Goal: Task Accomplishment & Management: Use online tool/utility

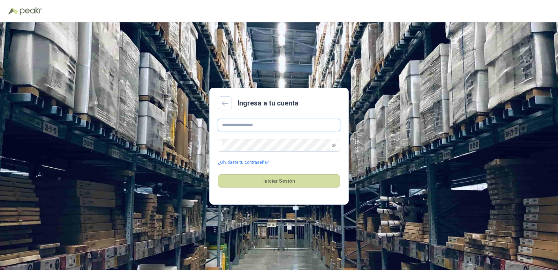
click at [264, 122] on input "text" at bounding box center [279, 125] width 122 height 13
type input "*"
type input "**********"
click at [333, 143] on icon "eye-invisible" at bounding box center [334, 145] width 4 height 4
click at [307, 185] on button "Iniciar Sesión" at bounding box center [279, 180] width 122 height 13
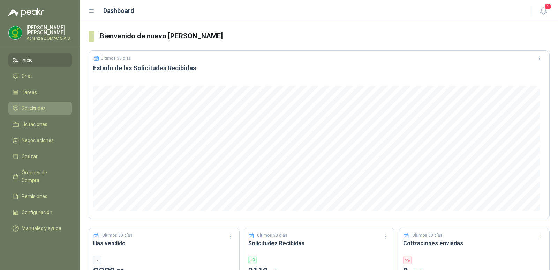
click at [44, 109] on span "Solicitudes" at bounding box center [34, 108] width 24 height 8
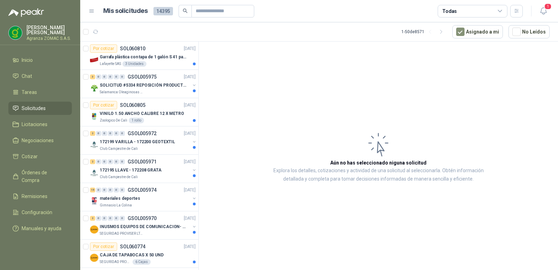
drag, startPoint x: 311, startPoint y: 35, endPoint x: 276, endPoint y: 89, distance: 64.8
click at [276, 89] on article "Aún no has seleccionado niguna solicitud Explora los detalles, cotizaciones y a…" at bounding box center [378, 157] width 359 height 231
click at [162, 58] on p "Garrafa plástica con tapa de 1 galón S 41 para almacenar varsol, thiner y alcoh…" at bounding box center [143, 57] width 87 height 7
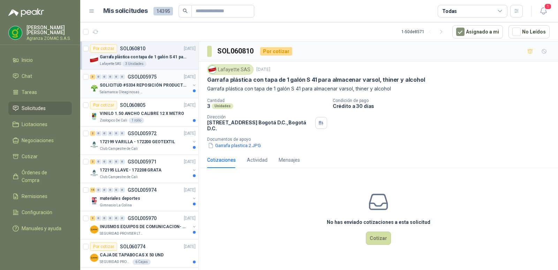
click at [158, 84] on p "SOLICITUD #5334 REPOSICIÓN PRODUCTOS" at bounding box center [143, 85] width 87 height 7
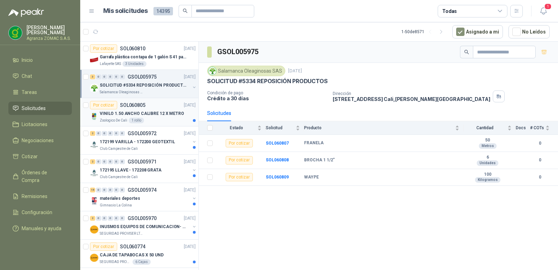
click at [143, 113] on p "VINILO 1.50 ANCHO CALIBRE 12 X METRO" at bounding box center [142, 113] width 84 height 7
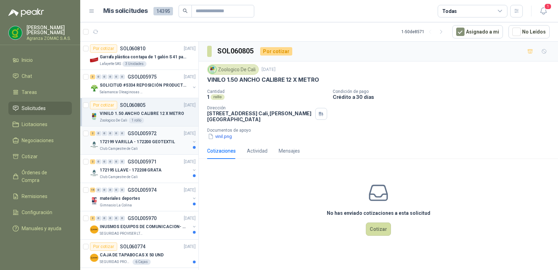
click at [162, 141] on p "172199 VARILLA - 172200 GEOTEXTIL" at bounding box center [137, 141] width 75 height 7
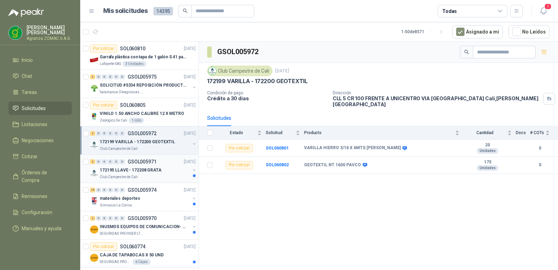
click at [156, 164] on p "GSOL005971" at bounding box center [142, 161] width 29 height 5
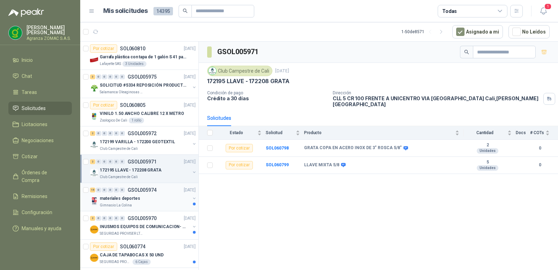
click at [152, 198] on div "materiales deportes" at bounding box center [145, 198] width 90 height 8
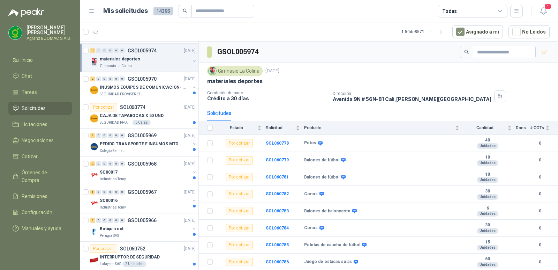
scroll to position [141, 0]
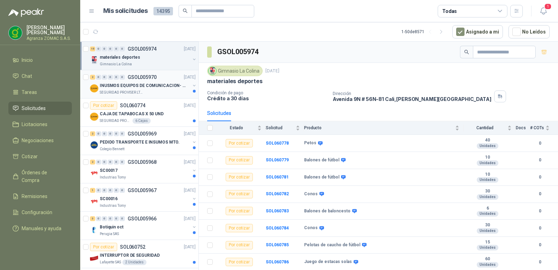
click at [165, 92] on div "SEGURIDAD PROVISER LTDA" at bounding box center [145, 93] width 90 height 6
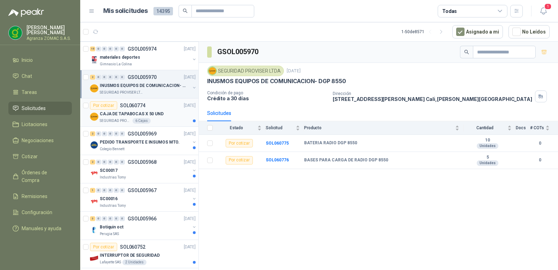
click at [156, 108] on div "Por cotizar SOL060774 [DATE]" at bounding box center [143, 105] width 106 height 8
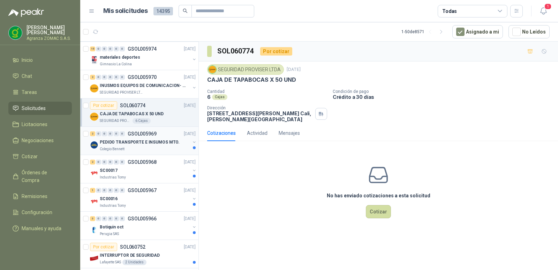
click at [148, 145] on p "PEDIDO TRANSPORTE E INSUMOS MTO." at bounding box center [140, 142] width 80 height 7
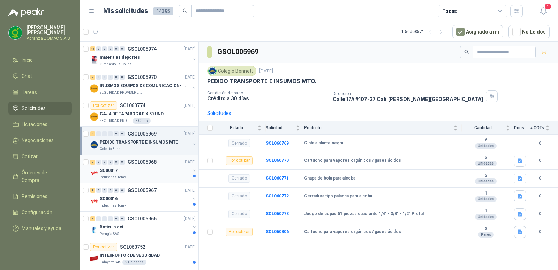
click at [143, 169] on div "SC00017" at bounding box center [145, 170] width 90 height 8
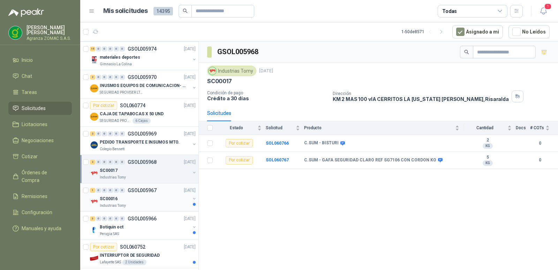
click at [149, 199] on div "SC00016" at bounding box center [145, 198] width 90 height 8
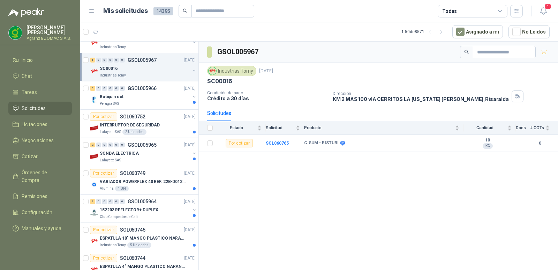
scroll to position [273, 0]
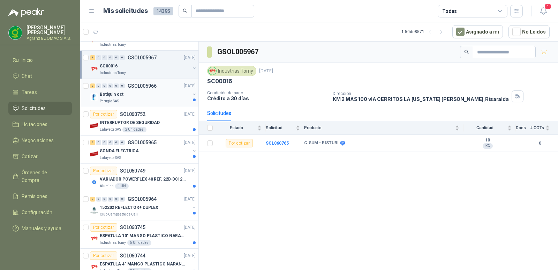
click at [157, 97] on div "Botiquin oct" at bounding box center [145, 94] width 90 height 8
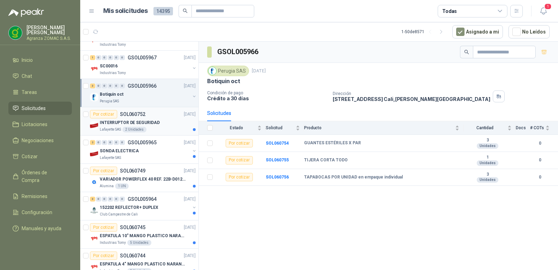
click at [158, 118] on div "INTERRUPTOR DE SEGURIDAD" at bounding box center [148, 122] width 96 height 8
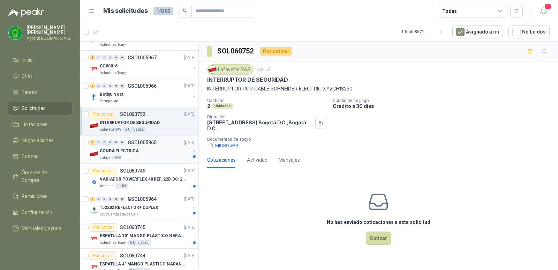
click at [160, 143] on div "2 0 0 0 0 0 GSOL005965 [DATE]" at bounding box center [143, 142] width 107 height 8
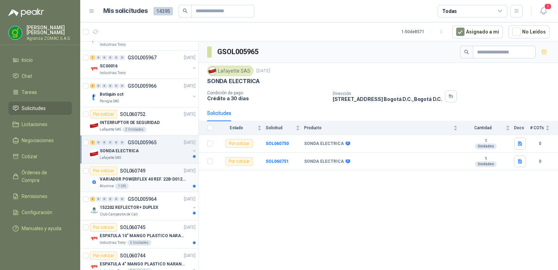
click at [156, 179] on p "VARIADOR POWERFLEX 40 REF. 22B-D012N104" at bounding box center [143, 179] width 87 height 7
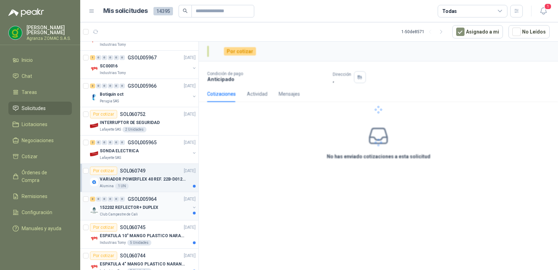
click at [147, 207] on p "152202 REFLECTOR+ DUPLEX" at bounding box center [129, 207] width 59 height 7
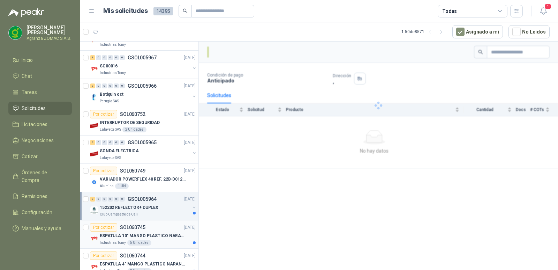
click at [158, 242] on div "Industrias Tomy 5 Unidades" at bounding box center [148, 243] width 96 height 6
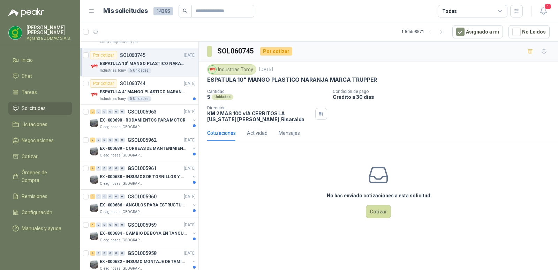
scroll to position [448, 0]
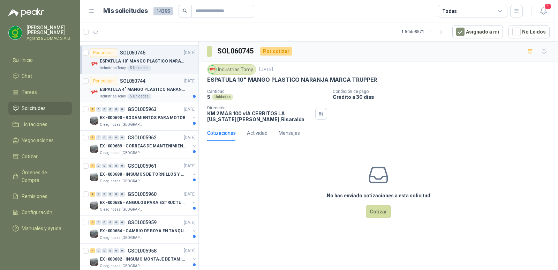
click at [159, 84] on div "Por cotizar SOL060744 [DATE]" at bounding box center [143, 81] width 106 height 8
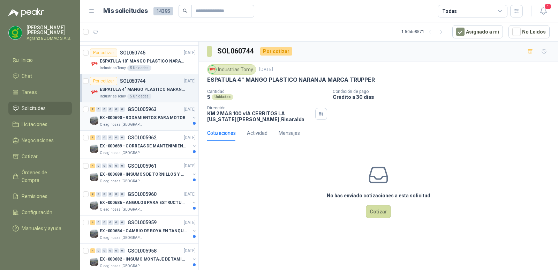
click at [160, 112] on div "2 0 0 0 0 0 GSOL005963 [DATE]" at bounding box center [143, 109] width 107 height 8
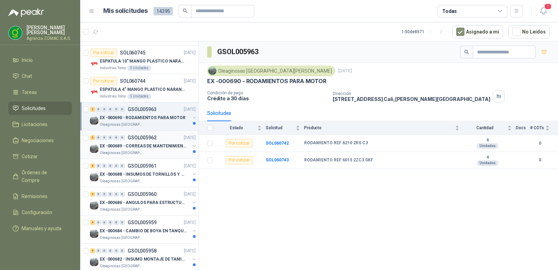
click at [148, 142] on div "EX -000689 - CORREAS DE MANTENIMIENTO" at bounding box center [145, 146] width 90 height 8
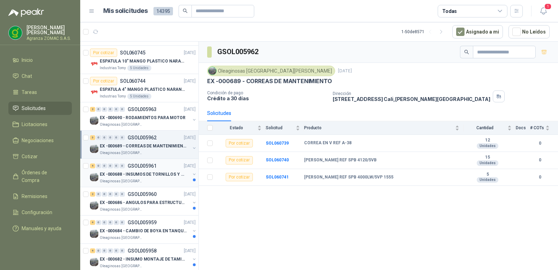
click at [159, 171] on p "EX -000688 - INSUMOS DE TORNILLOS Y TUERCAS" at bounding box center [143, 174] width 87 height 7
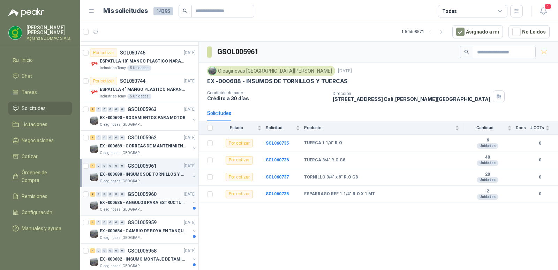
click at [152, 196] on p "GSOL005960" at bounding box center [142, 194] width 29 height 5
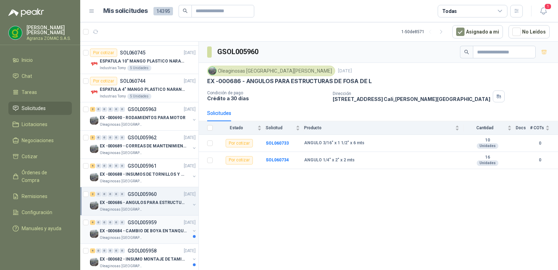
click at [162, 231] on p "EX -000684 - CAMBIO DE BOYA EN TANQUE ALIMENTADOR" at bounding box center [143, 230] width 87 height 7
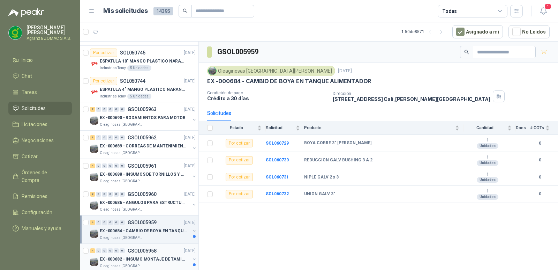
click at [161, 254] on div "4 0 0 0 0 0 GSOL005958 [DATE]" at bounding box center [143, 250] width 107 height 8
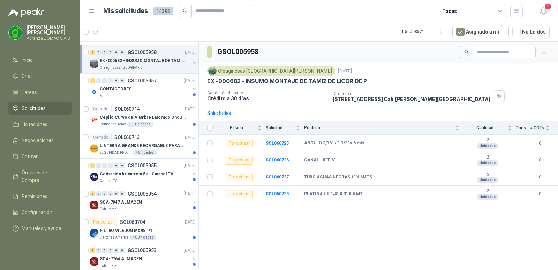
scroll to position [664, 0]
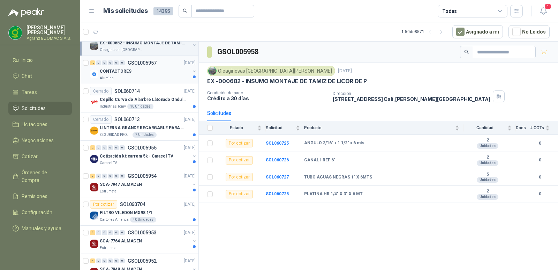
click at [173, 74] on div "CONTACTORES" at bounding box center [145, 71] width 90 height 8
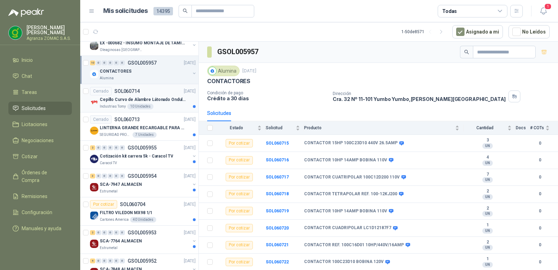
click at [150, 97] on p "Cepillo Curvo de Alambre Látonado Ondulado con Mango Truper" at bounding box center [143, 99] width 87 height 7
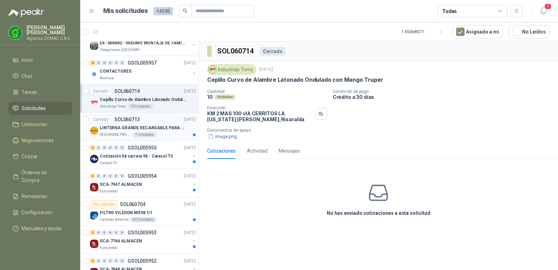
click at [151, 123] on div "Cerrado SOL060713 [DATE]" at bounding box center [143, 119] width 106 height 8
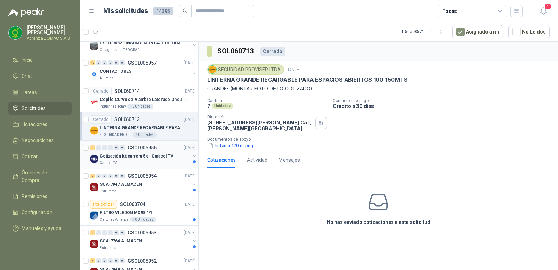
click at [145, 150] on p "GSOL005955" at bounding box center [142, 147] width 29 height 5
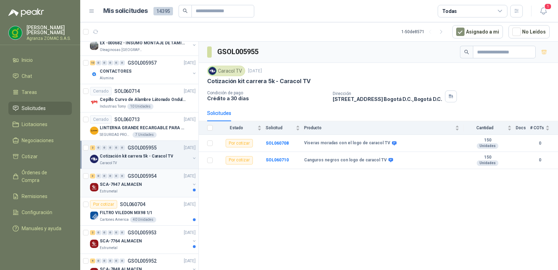
click at [142, 183] on div "SCA-7947 ALMACEN" at bounding box center [145, 184] width 90 height 8
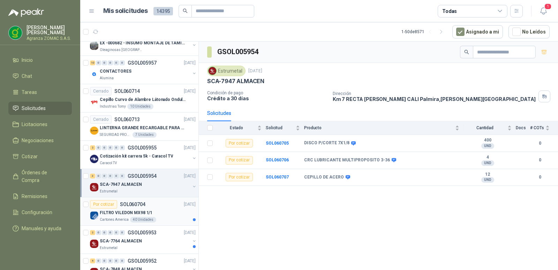
click at [146, 208] on div "Por cotizar SOL060704 [DATE]" at bounding box center [143, 204] width 106 height 8
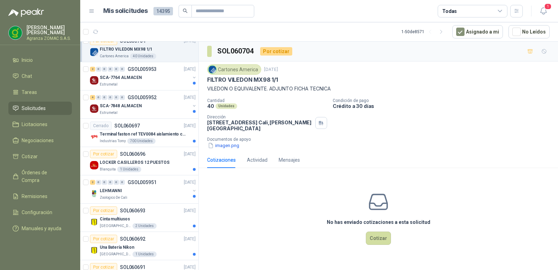
scroll to position [823, 0]
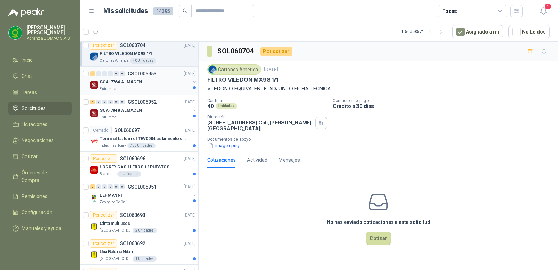
click at [162, 79] on div "SCA-7764 ALMACEN" at bounding box center [145, 82] width 90 height 8
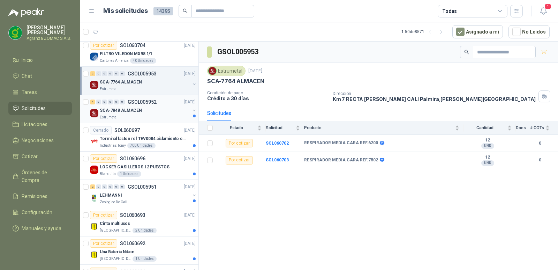
click at [163, 109] on div "SCA-7848 ALMACEN" at bounding box center [145, 110] width 90 height 8
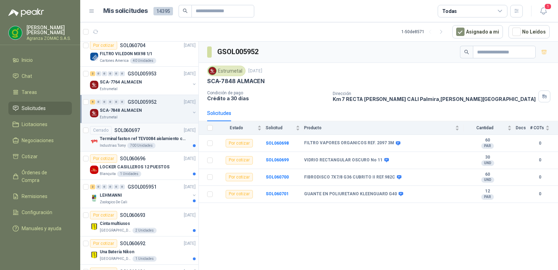
click at [155, 141] on p "Terminal faston ref TEV0084 aislamiento completo" at bounding box center [143, 138] width 87 height 7
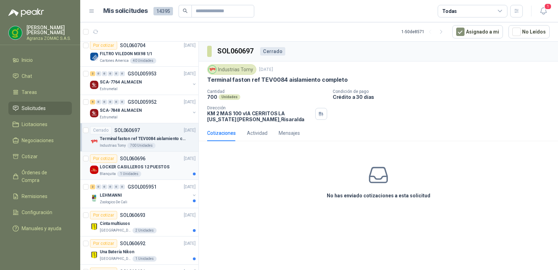
click at [151, 166] on p "LOCKER CASILLEROS 12 PUESTOS" at bounding box center [135, 167] width 70 height 7
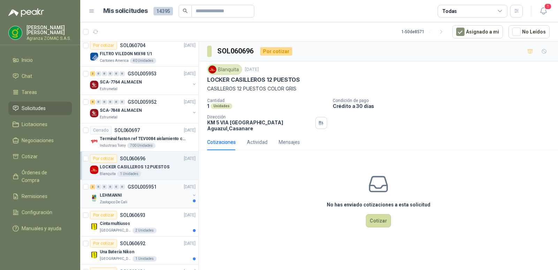
click at [153, 195] on div "LEHMANNI" at bounding box center [145, 195] width 90 height 8
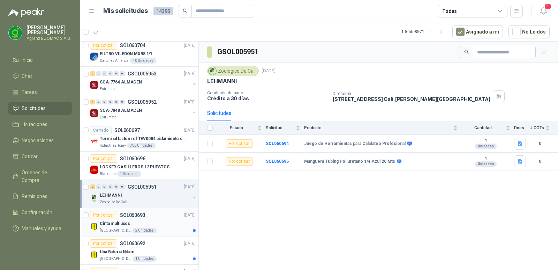
click at [151, 224] on div "Cinta multiusos" at bounding box center [148, 223] width 96 height 8
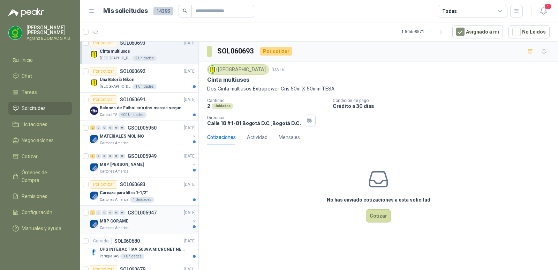
scroll to position [999, 0]
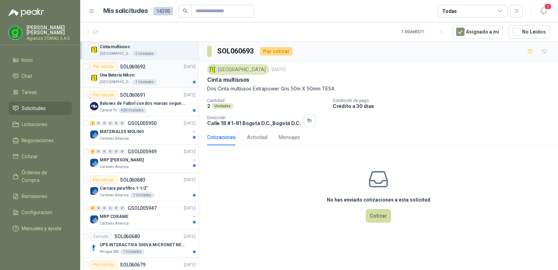
click at [163, 76] on div "Una Batería Nikon" at bounding box center [148, 75] width 96 height 8
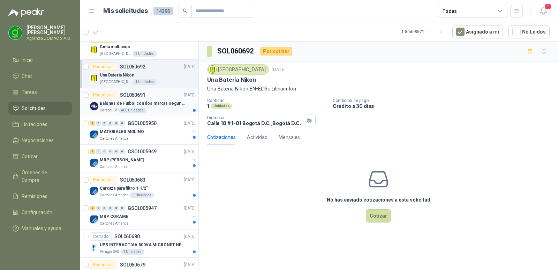
click at [160, 105] on p "Balones de Futbol con dos marcas segun adjunto. Adjuntar cotizacion en su forma…" at bounding box center [143, 103] width 87 height 7
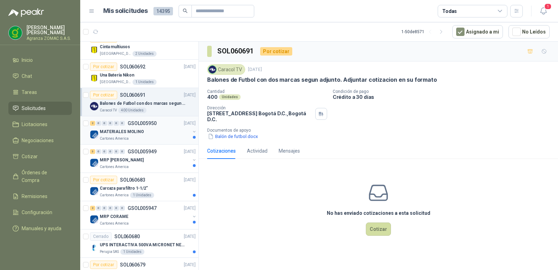
click at [164, 130] on div "MATERIALES MOLINO" at bounding box center [145, 131] width 90 height 8
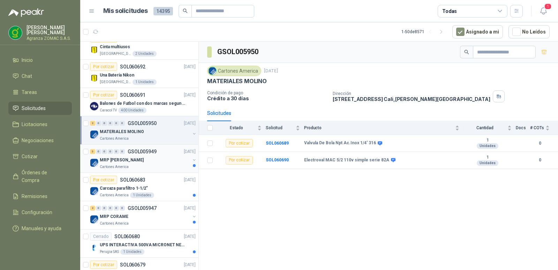
click at [162, 158] on div "MRP [PERSON_NAME]" at bounding box center [145, 160] width 90 height 8
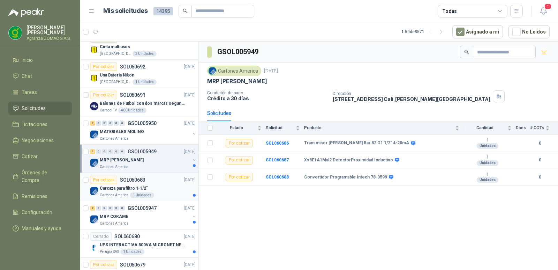
click at [164, 191] on div "Carcaza para filtro 1-1/2"" at bounding box center [148, 188] width 96 height 8
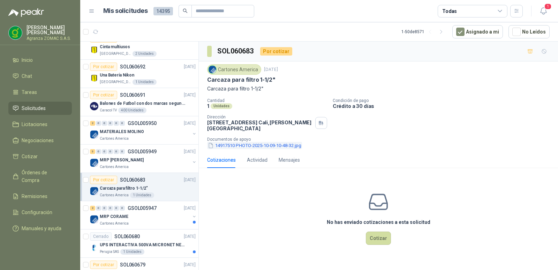
click at [243, 149] on button "14917510 PHOTO-2025-10-09-10-48-32.jpg" at bounding box center [254, 145] width 95 height 7
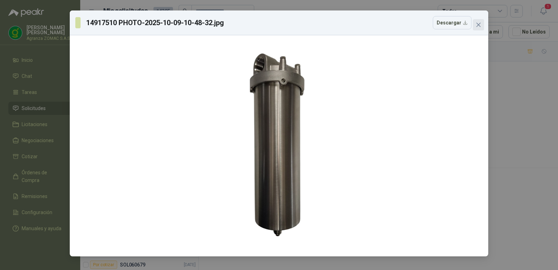
click at [479, 25] on icon "close" at bounding box center [478, 25] width 4 height 4
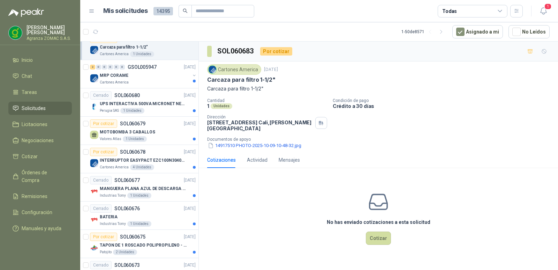
scroll to position [1147, 0]
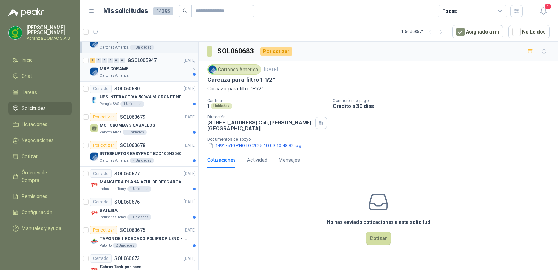
click at [158, 68] on div "MRP CORAME" at bounding box center [145, 69] width 90 height 8
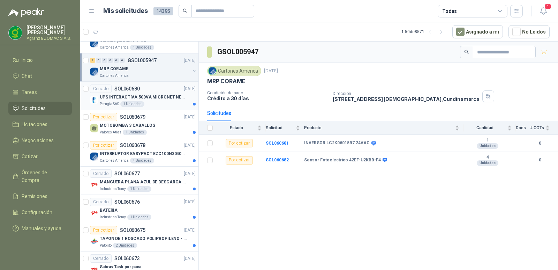
click at [162, 101] on div "UPS INTERACTIVA 500VA MICRONET NEGRA MARCA: POWEST NICOMAR" at bounding box center [148, 97] width 96 height 8
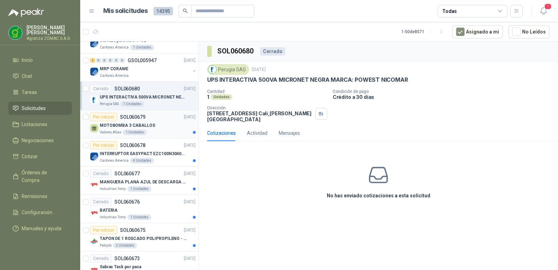
click at [164, 124] on div "MOTOBOMBA 3 CABALLOS" at bounding box center [148, 125] width 96 height 8
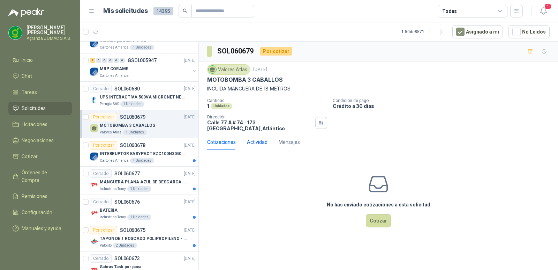
click at [258, 145] on div "Actividad" at bounding box center [257, 142] width 21 height 8
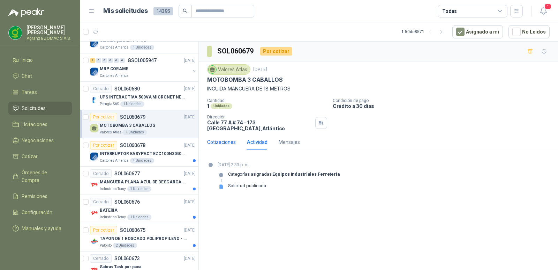
click at [224, 146] on div "Cotizaciones" at bounding box center [221, 142] width 29 height 8
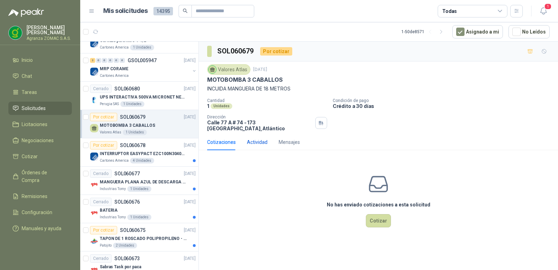
click at [261, 146] on div "Actividad" at bounding box center [257, 142] width 21 height 8
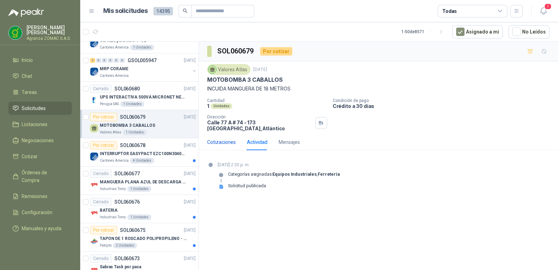
click at [227, 144] on div "Cotizaciones" at bounding box center [221, 142] width 29 height 8
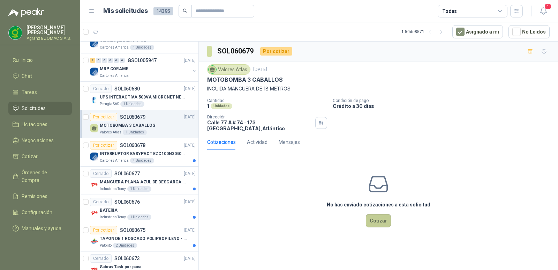
click at [376, 220] on button "Cotizar" at bounding box center [378, 220] width 25 height 13
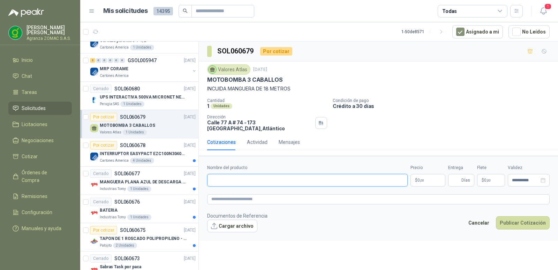
click at [269, 183] on input "Nombre del producto" at bounding box center [307, 180] width 201 height 13
type input "**********"
click at [496, 216] on button "Publicar Cotización" at bounding box center [523, 222] width 54 height 13
type input "*"
click at [269, 183] on input "**********" at bounding box center [307, 180] width 201 height 13
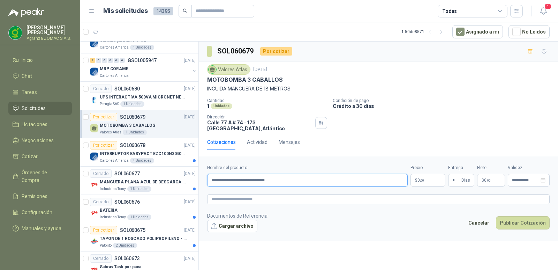
click at [283, 182] on input "**********" at bounding box center [307, 180] width 201 height 13
type input "**********"
click at [433, 182] on body "[PERSON_NAME] ZOMAC S.A.S. Inicio Chat Tareas Solicitudes Licitaciones Negociac…" at bounding box center [279, 135] width 558 height 270
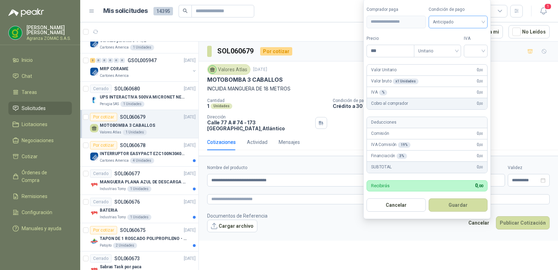
click at [483, 19] on span "Anticipado" at bounding box center [458, 22] width 51 height 10
click at [457, 45] on div "Crédito a 30 días" at bounding box center [459, 48] width 49 height 8
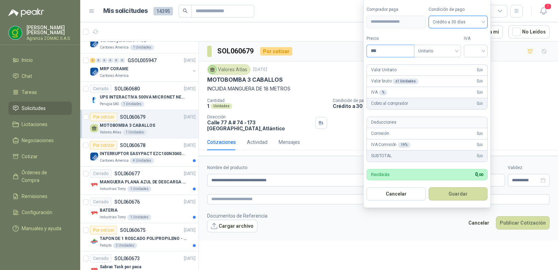
click at [403, 52] on input "***" at bounding box center [390, 51] width 47 height 12
click at [454, 50] on span "Unitario" at bounding box center [437, 51] width 39 height 10
type input "**********"
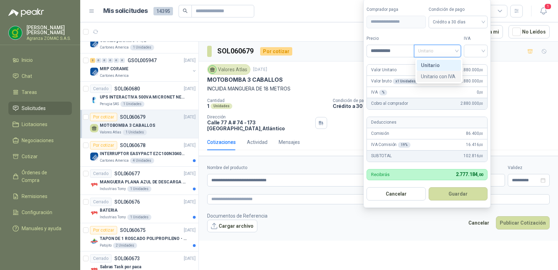
drag, startPoint x: 437, startPoint y: 79, endPoint x: 442, endPoint y: 77, distance: 5.8
click at [437, 79] on div "Unitario con IVA" at bounding box center [439, 77] width 36 height 8
click at [487, 53] on div at bounding box center [476, 51] width 24 height 13
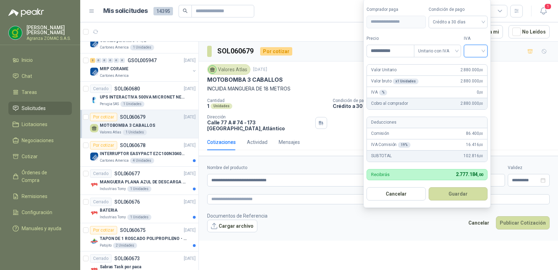
click at [483, 50] on input "search" at bounding box center [475, 50] width 15 height 10
click at [478, 66] on div "19%" at bounding box center [477, 65] width 13 height 8
click at [457, 192] on button "Guardar" at bounding box center [459, 193] width 60 height 13
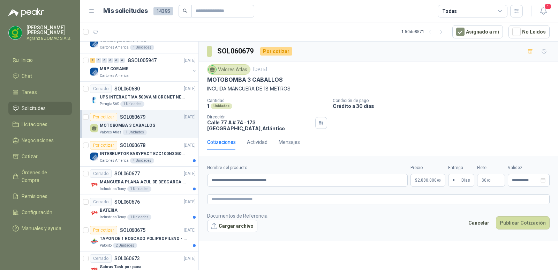
click at [487, 181] on p "$ 0 ,00" at bounding box center [491, 180] width 28 height 13
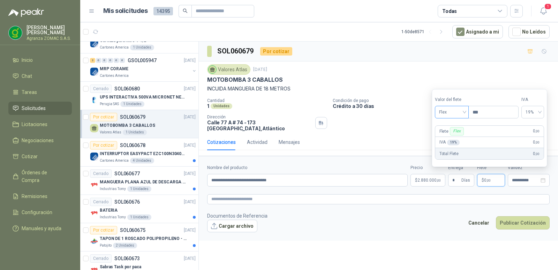
click at [463, 110] on span "Flex" at bounding box center [451, 112] width 25 height 10
click at [455, 146] on div "Fijo" at bounding box center [453, 149] width 24 height 8
click at [484, 111] on input "***" at bounding box center [494, 112] width 50 height 12
type input "********"
click at [398, 232] on footer "Documentos de Referencia Cargar archivo Cancelar Publicar Cotización" at bounding box center [378, 222] width 343 height 20
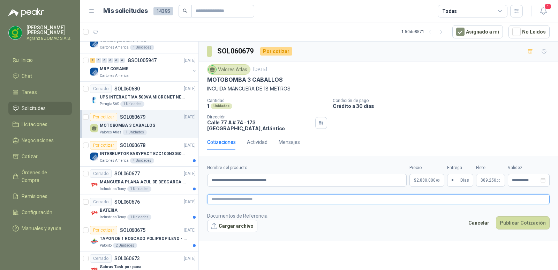
click at [319, 201] on textarea at bounding box center [378, 199] width 343 height 10
click at [236, 203] on textarea at bounding box center [378, 199] width 343 height 10
click at [238, 202] on textarea at bounding box center [378, 199] width 343 height 10
click at [258, 204] on textarea at bounding box center [378, 199] width 343 height 10
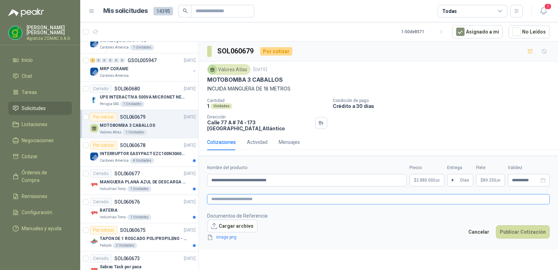
click at [247, 203] on textarea at bounding box center [378, 199] width 343 height 10
paste textarea "**********"
type textarea "**********"
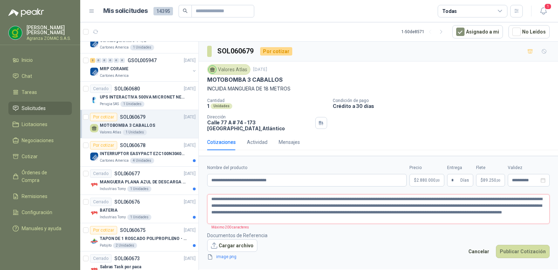
drag, startPoint x: 253, startPoint y: 220, endPoint x: 487, endPoint y: 202, distance: 234.8
click at [487, 202] on textarea "**********" at bounding box center [378, 209] width 343 height 30
type textarea "**********"
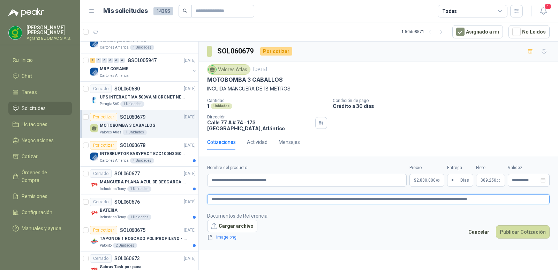
type textarea "**********"
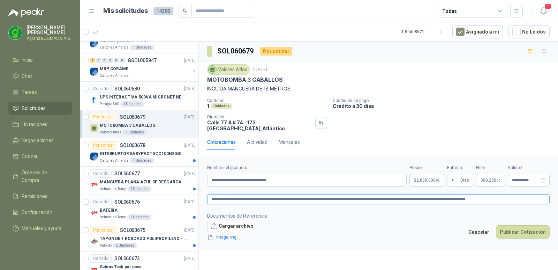
type textarea "**********"
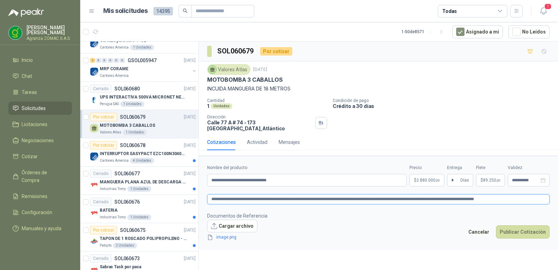
type textarea "**********"
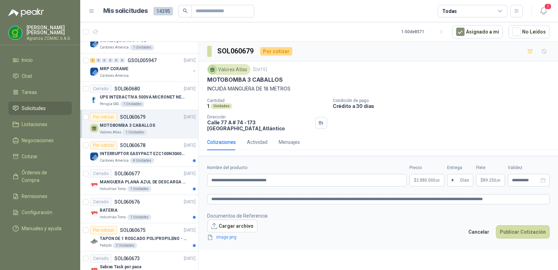
drag, startPoint x: 313, startPoint y: 25, endPoint x: 300, endPoint y: 26, distance: 12.6
click at [300, 26] on article "1 - 50 de 8571 Asignado a mi No Leídos" at bounding box center [319, 31] width 478 height 19
click at [513, 201] on textarea "**********" at bounding box center [378, 199] width 343 height 10
type textarea "**********"
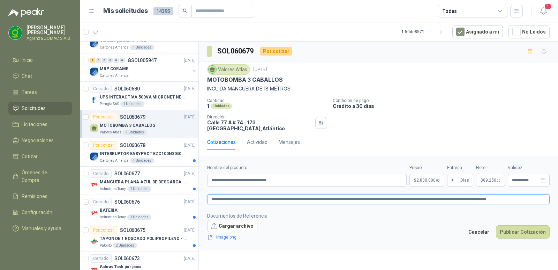
type textarea "**********"
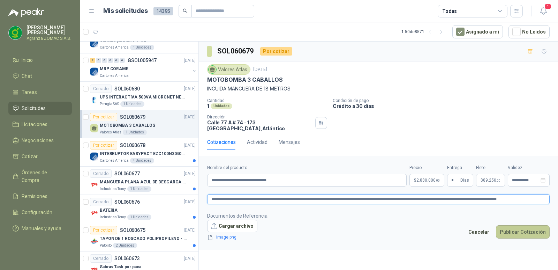
type textarea "**********"
click at [521, 234] on button "Publicar Cotización" at bounding box center [523, 231] width 54 height 13
